Goal: Book appointment/travel/reservation

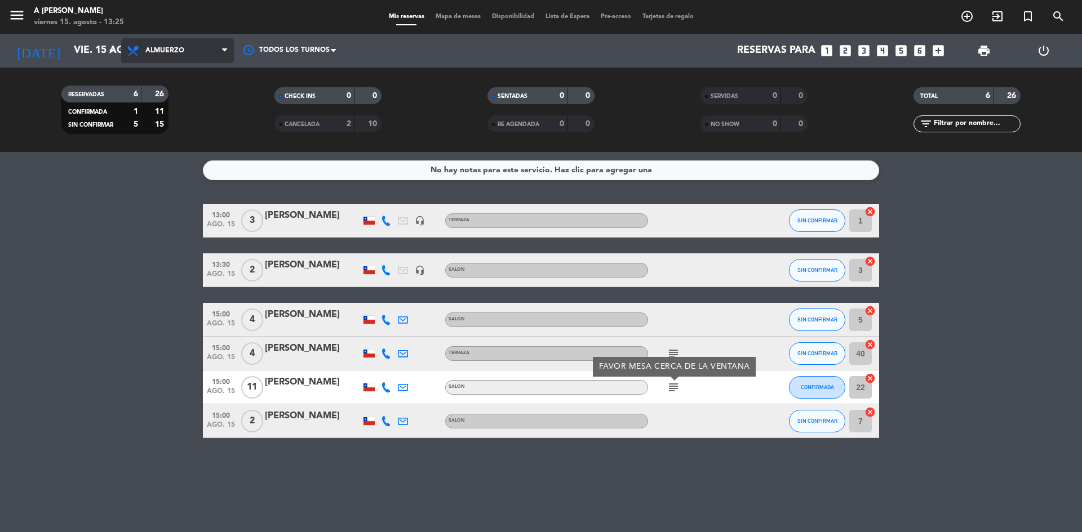
click at [212, 45] on span "Almuerzo" at bounding box center [177, 50] width 113 height 25
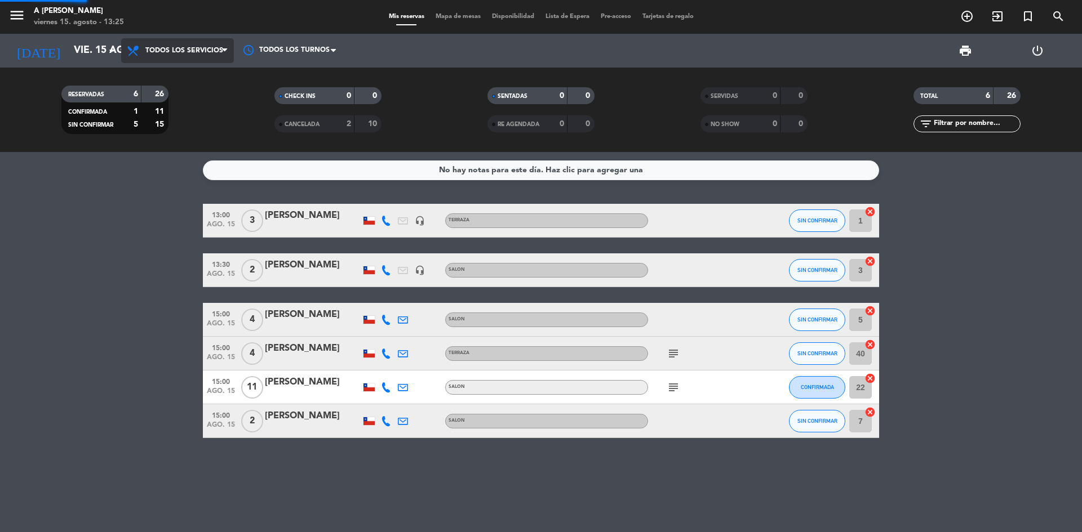
click at [202, 78] on div "menu A Toda [PERSON_NAME] [DATE] 15. agosto - 13:25 Mis reservas Mapa de mesas …" at bounding box center [541, 76] width 1082 height 152
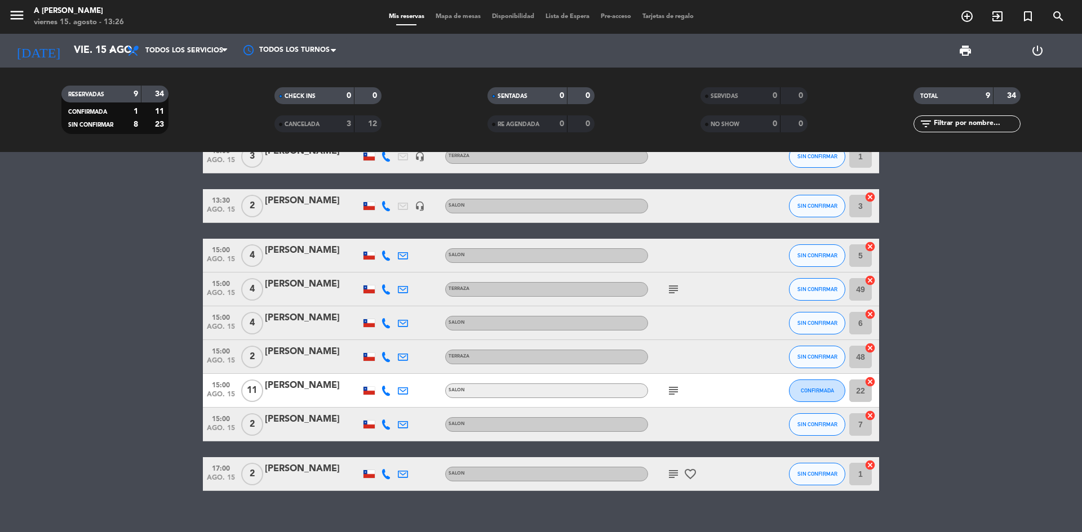
scroll to position [51, 0]
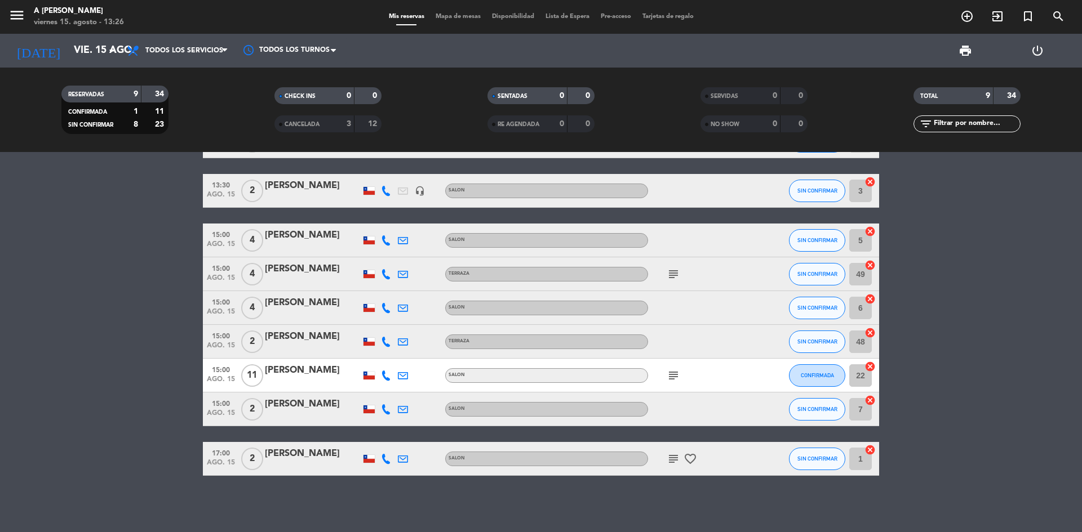
drag, startPoint x: 886, startPoint y: 487, endPoint x: 438, endPoint y: 341, distance: 471.3
click at [438, 341] on div "13:00 [DATE] 3 [PERSON_NAME] headset_mic TERRAZA SIN CONFIRMAR 1 cancel 13:30 […" at bounding box center [541, 342] width 1082 height 380
click at [819, 321] on div "SIN CONFIRMAR" at bounding box center [817, 307] width 56 height 33
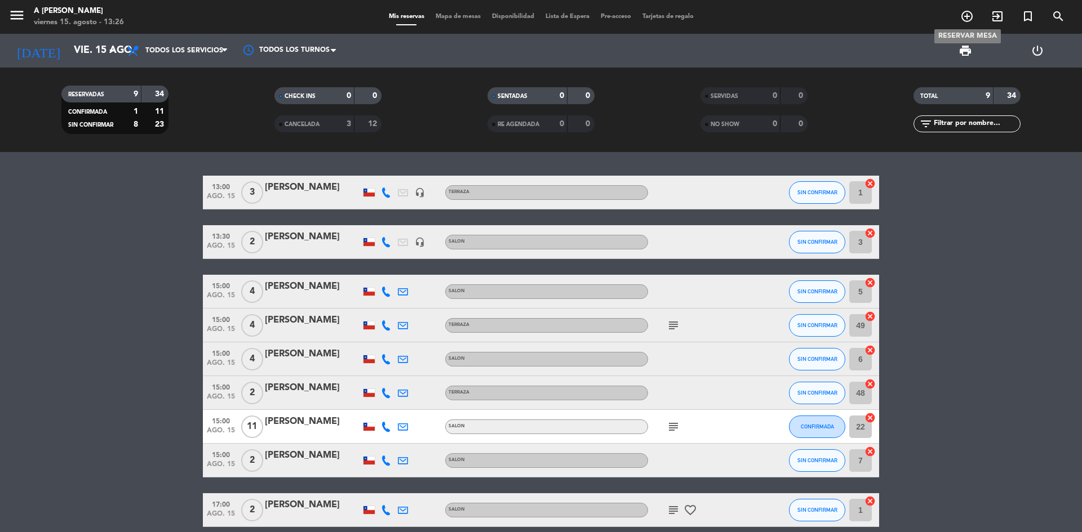
click at [967, 21] on icon "add_circle_outline" at bounding box center [967, 17] width 14 height 14
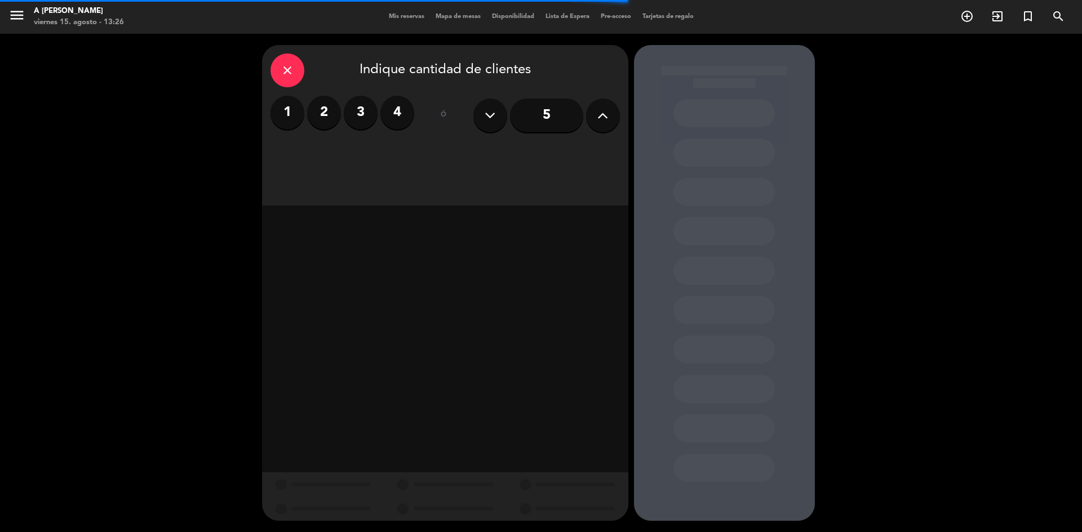
click at [560, 111] on input "5" at bounding box center [546, 116] width 73 height 34
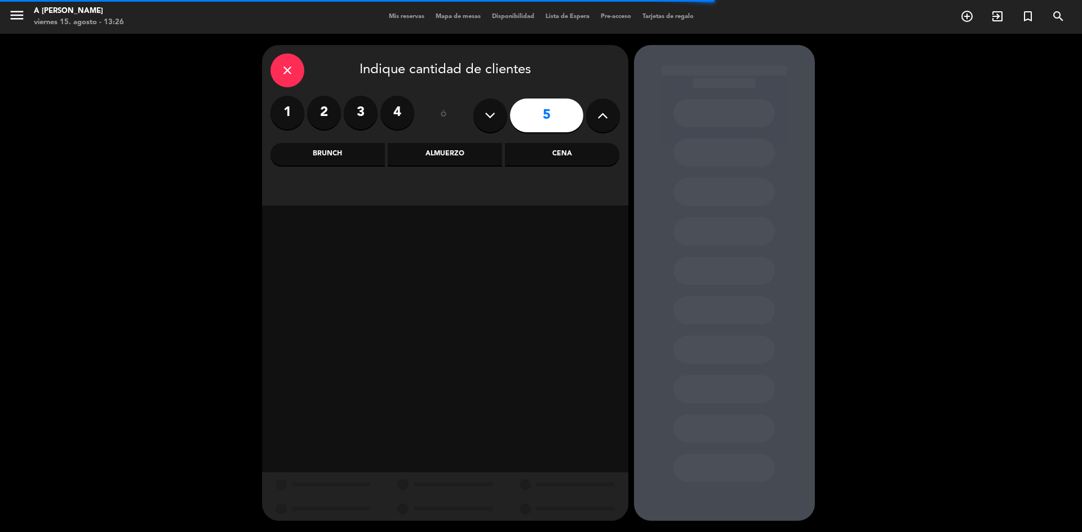
click at [408, 148] on div "Almuerzo" at bounding box center [445, 154] width 114 height 23
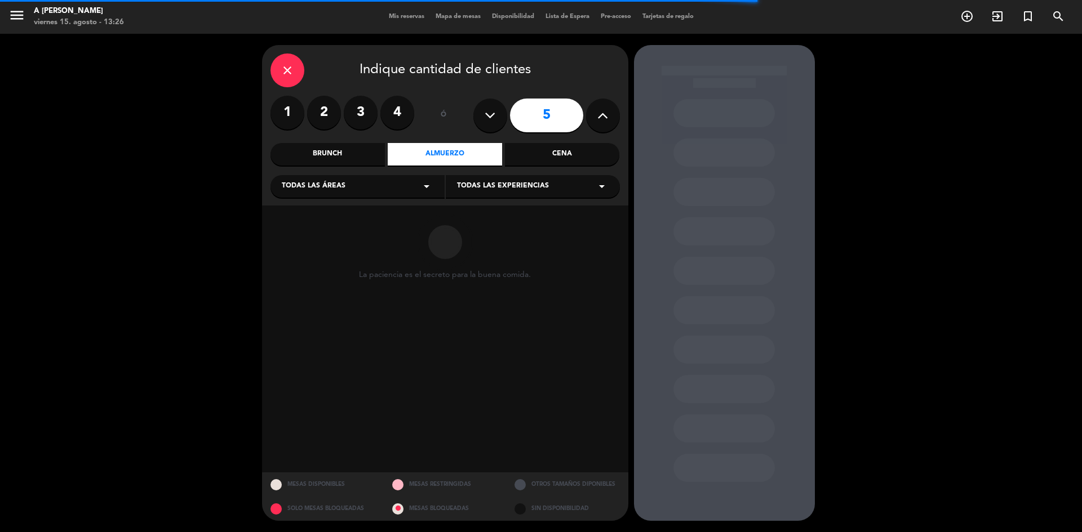
click at [348, 189] on div "Todas las áreas arrow_drop_down" at bounding box center [357, 186] width 174 height 23
drag, startPoint x: 300, startPoint y: 246, endPoint x: 491, endPoint y: 200, distance: 196.5
click at [301, 246] on div "TERRAZA" at bounding box center [358, 247] width 152 height 11
click at [470, 184] on span "Todas las experiencias" at bounding box center [503, 186] width 92 height 11
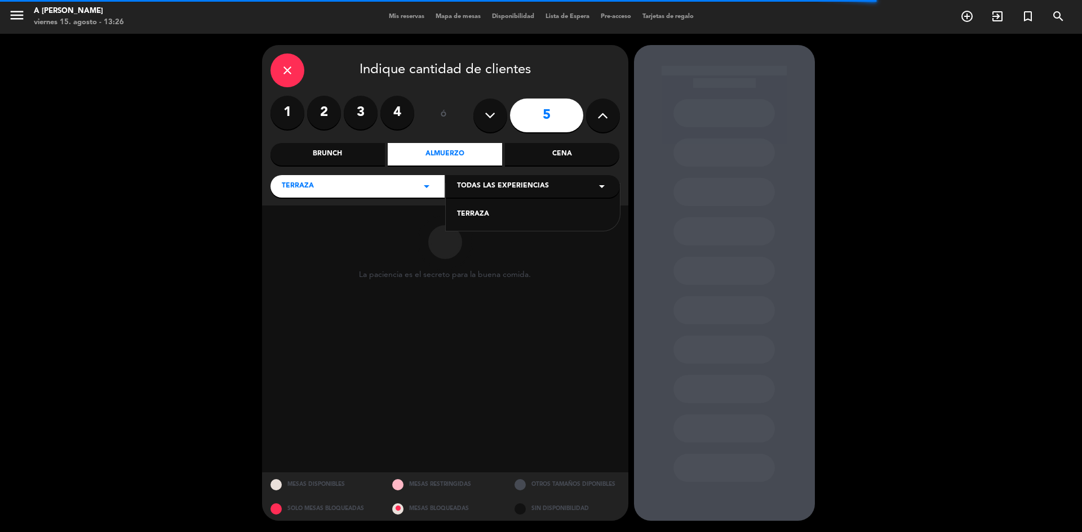
click at [472, 216] on div "TERRAZA" at bounding box center [533, 214] width 152 height 11
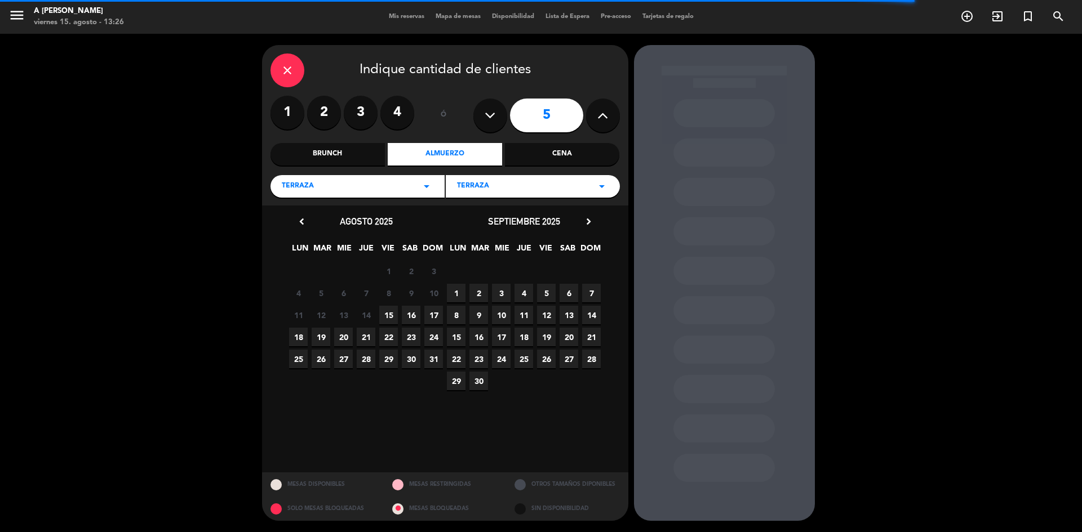
click at [389, 314] on span "15" at bounding box center [388, 315] width 19 height 19
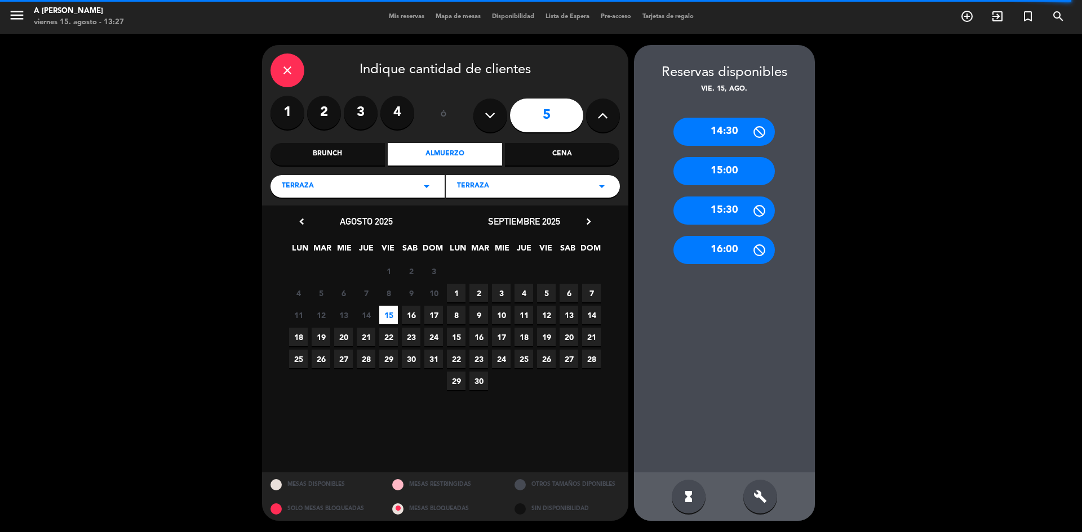
click at [842, 167] on div "close Indique cantidad de clientes 1 2 3 4 ó 5 Brunch Almuerzo Cena TERRAZA arr…" at bounding box center [541, 283] width 1082 height 499
click at [287, 74] on icon "close" at bounding box center [288, 71] width 14 height 14
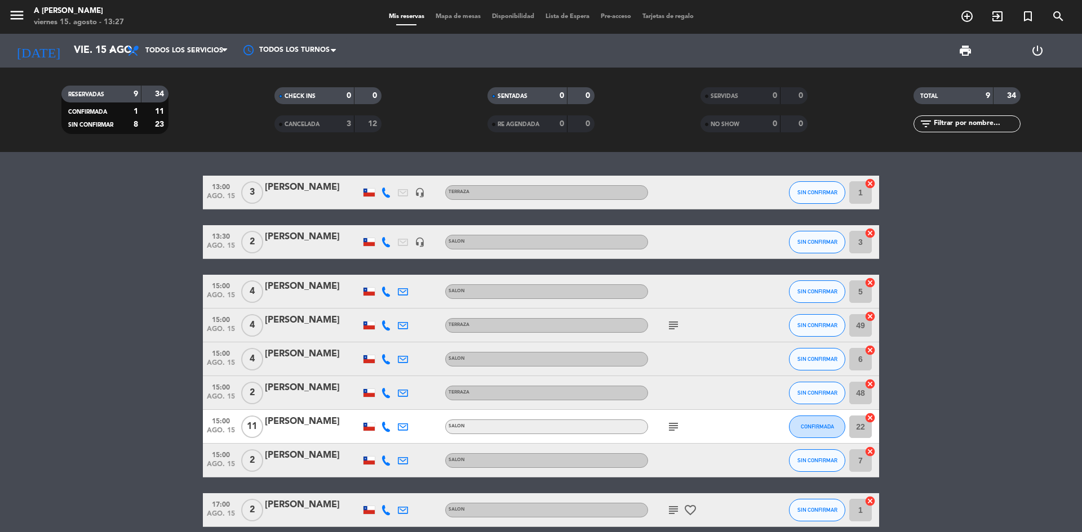
drag, startPoint x: 682, startPoint y: 321, endPoint x: 674, endPoint y: 325, distance: 8.3
click at [680, 322] on div "subject" at bounding box center [698, 325] width 101 height 33
click at [674, 325] on icon "subject" at bounding box center [674, 326] width 14 height 14
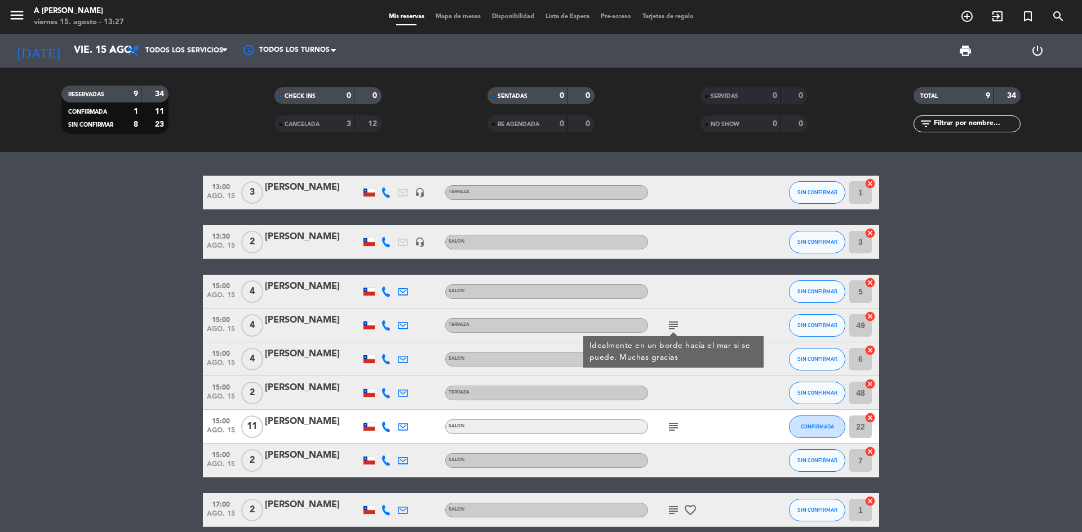
drag, startPoint x: 1049, startPoint y: 313, endPoint x: 1020, endPoint y: 306, distance: 29.0
click at [1028, 308] on bookings-row "13:00 [DATE] 3 [PERSON_NAME] headset_mic TERRAZA SIN CONFIRMAR 1 cancel 13:30 […" at bounding box center [541, 352] width 1082 height 352
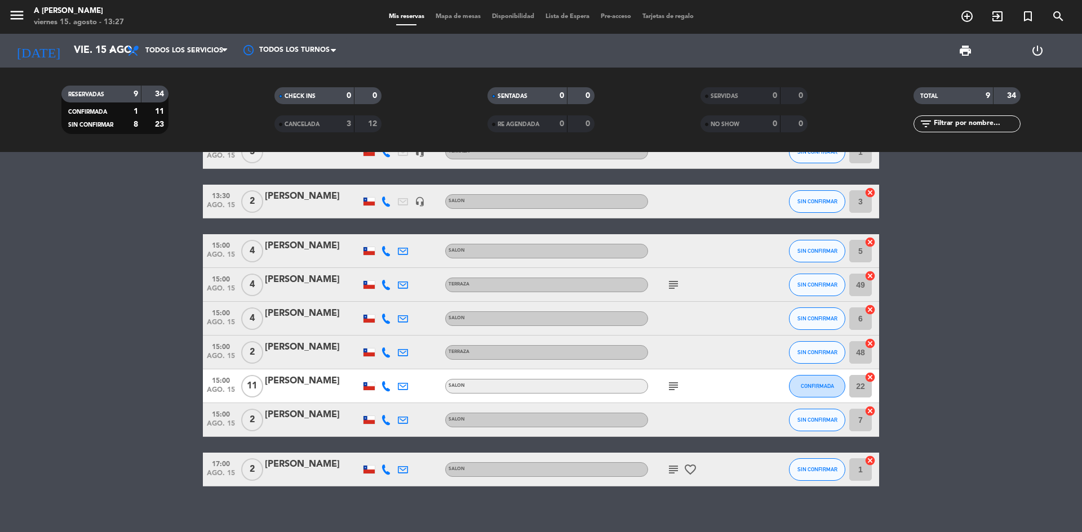
scroll to position [51, 0]
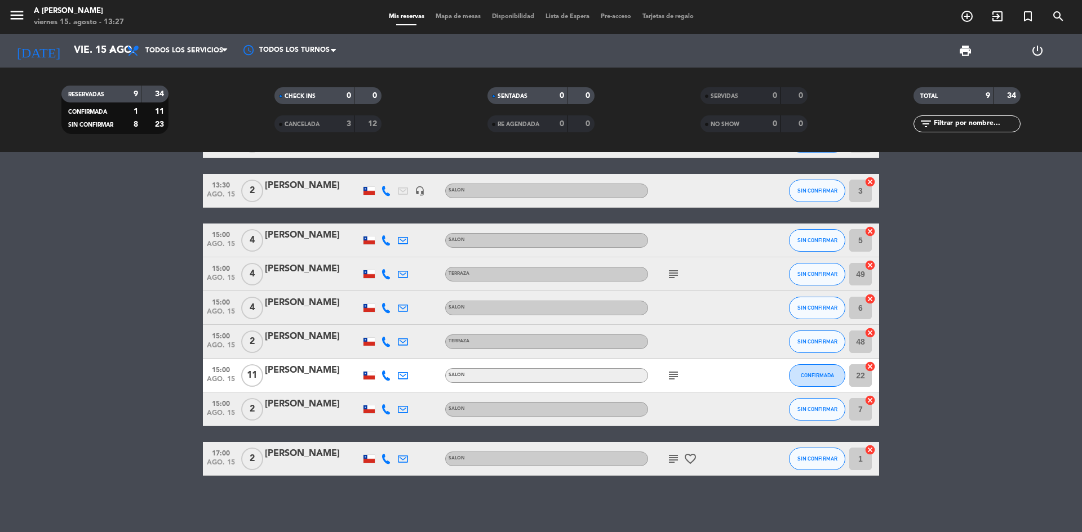
drag, startPoint x: 1052, startPoint y: 269, endPoint x: 1074, endPoint y: 265, distance: 21.9
click at [1056, 278] on bookings-row "13:00 [DATE] 3 [PERSON_NAME] headset_mic TERRAZA SIN CONFIRMAR 1 cancel 13:30 […" at bounding box center [541, 301] width 1082 height 352
